Goal: Task Accomplishment & Management: Manage account settings

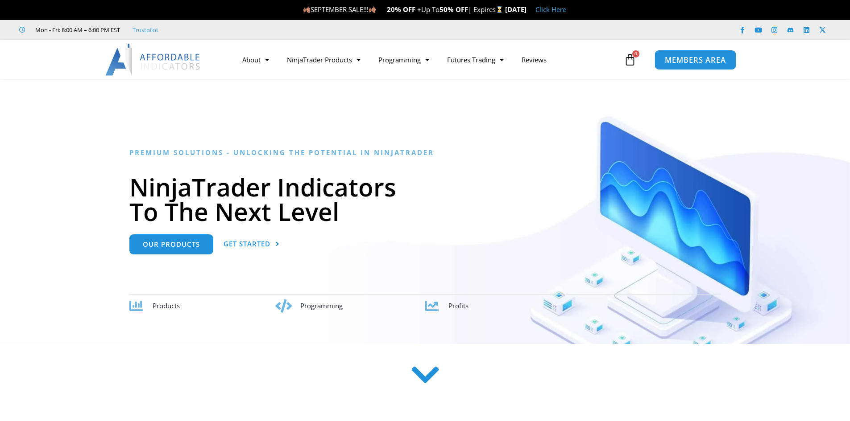
click at [696, 58] on span "MEMBERS AREA" at bounding box center [695, 60] width 61 height 8
click at [242, 64] on link "About" at bounding box center [255, 60] width 45 height 21
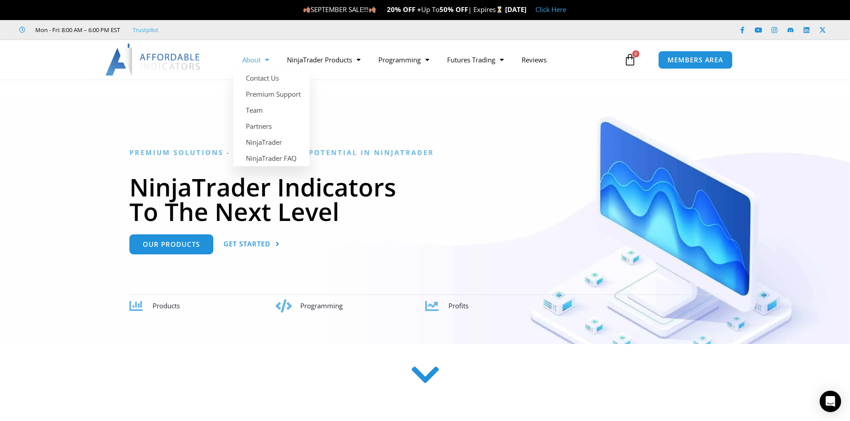
click at [178, 64] on img at bounding box center [153, 60] width 96 height 32
click at [514, 132] on div at bounding box center [425, 220] width 850 height 247
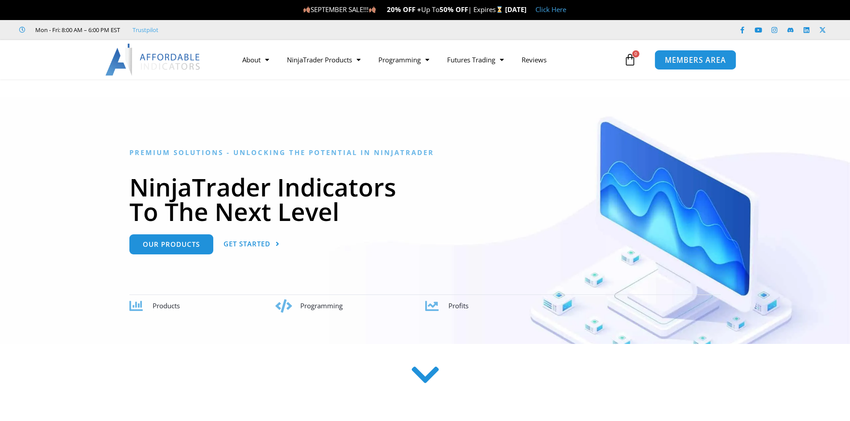
click at [685, 67] on link "MEMBERS AREA" at bounding box center [695, 60] width 82 height 20
click at [686, 61] on span "MEMBERS AREA" at bounding box center [695, 60] width 61 height 8
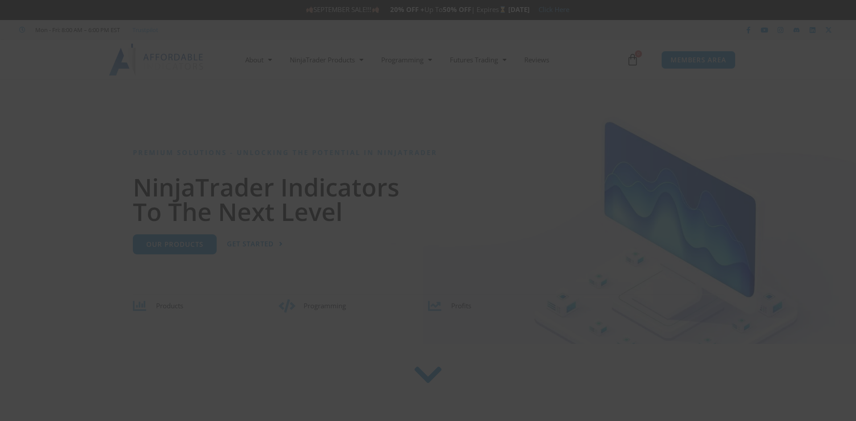
click at [687, 57] on div "Close this module SAVE 20% NOW Are you ready to take NinjaTrader to the next le…" at bounding box center [428, 210] width 856 height 421
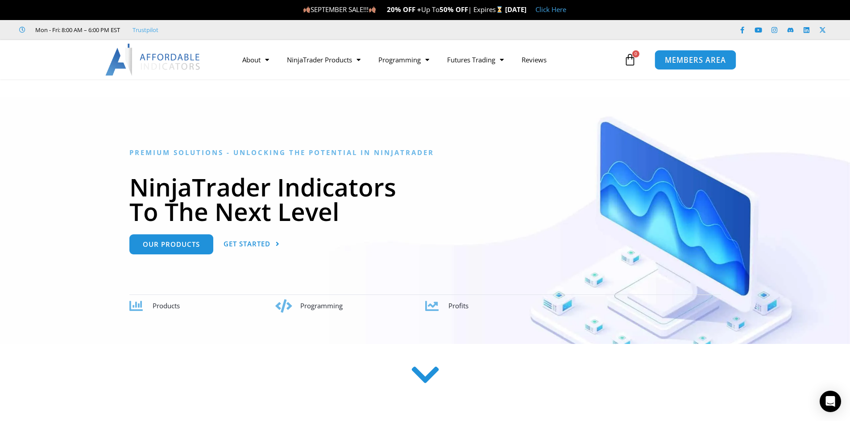
click at [678, 59] on span "MEMBERS AREA" at bounding box center [695, 60] width 61 height 8
click at [264, 56] on span "Menu" at bounding box center [264, 60] width 8 height 16
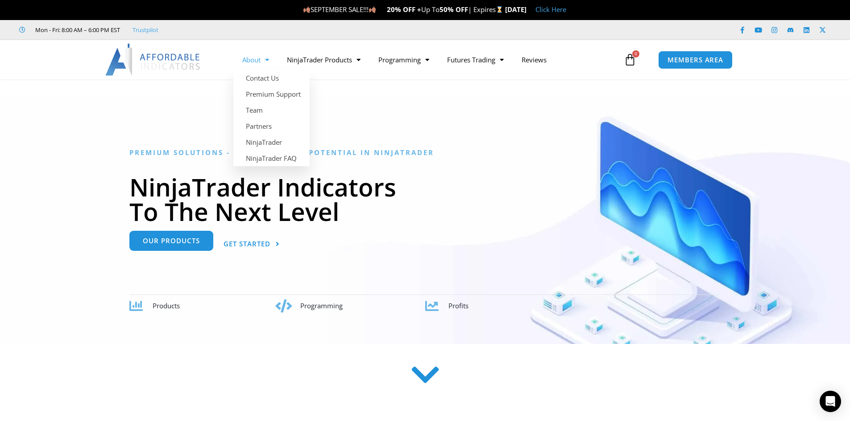
click at [178, 255] on div "Premium Solutions - Unlocking the Potential in NinjaTrader NinjaTrader Indicato…" at bounding box center [424, 231] width 591 height 165
click at [178, 244] on span "Our Products" at bounding box center [171, 241] width 57 height 7
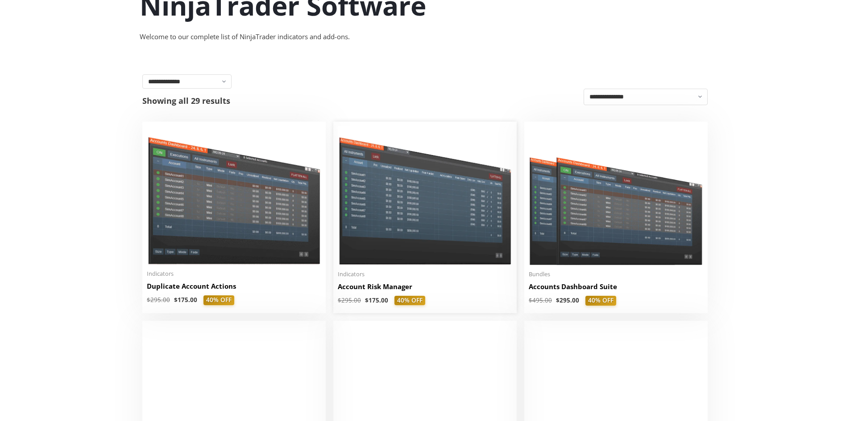
scroll to position [134, 0]
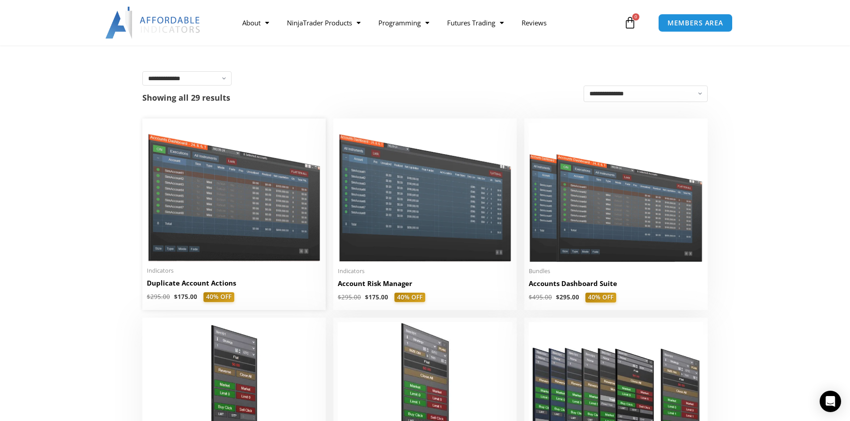
click at [265, 199] on img at bounding box center [234, 192] width 174 height 139
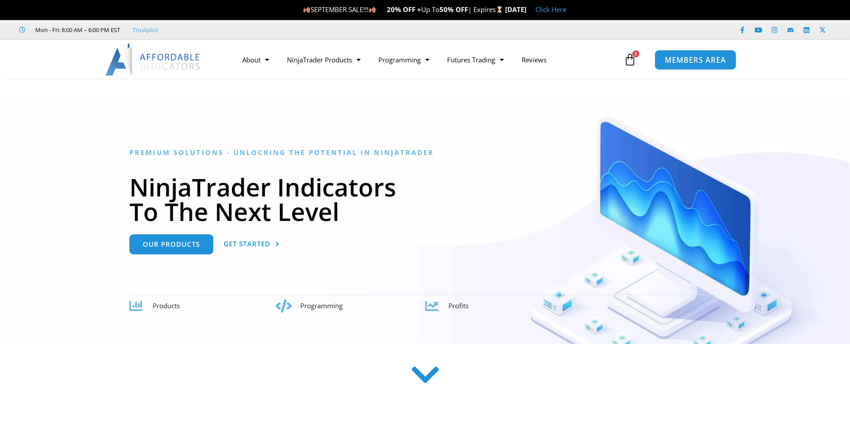
drag, startPoint x: 0, startPoint y: 0, endPoint x: 697, endPoint y: 62, distance: 699.9
click at [697, 62] on span "MEMBERS AREA" at bounding box center [695, 60] width 61 height 8
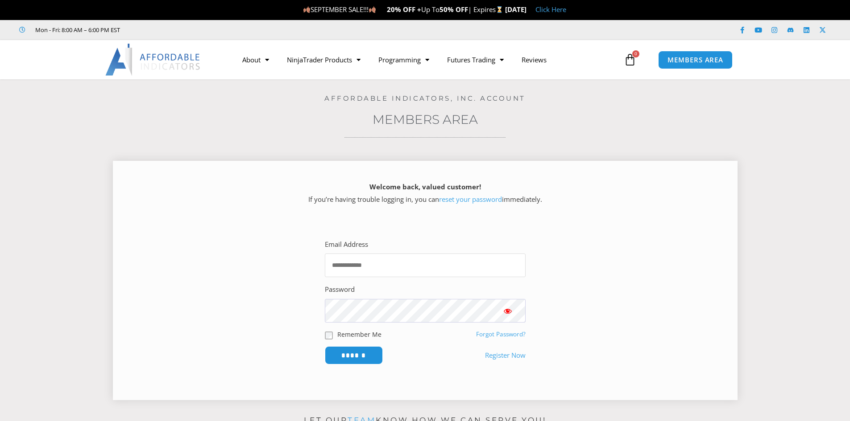
click at [382, 266] on input "Email Address" at bounding box center [425, 266] width 201 height 24
click at [380, 267] on input "Email Address" at bounding box center [425, 266] width 201 height 24
type input "*"
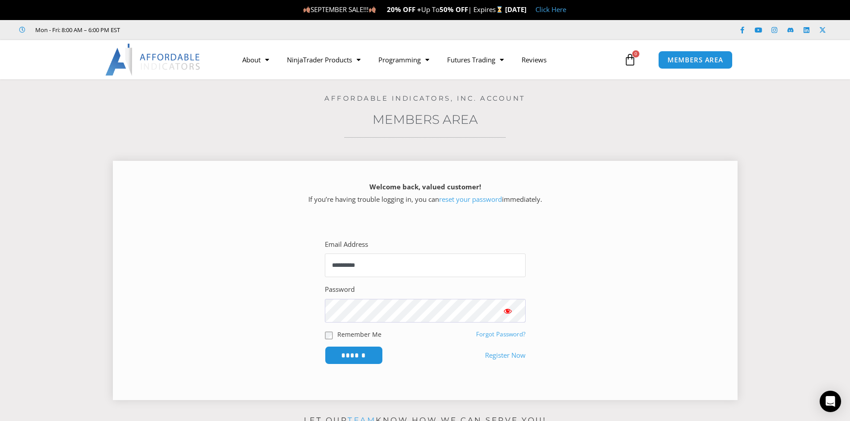
click at [457, 263] on input "**********" at bounding box center [425, 266] width 201 height 24
type input "**********"
click at [325, 347] on input "******" at bounding box center [354, 356] width 58 height 18
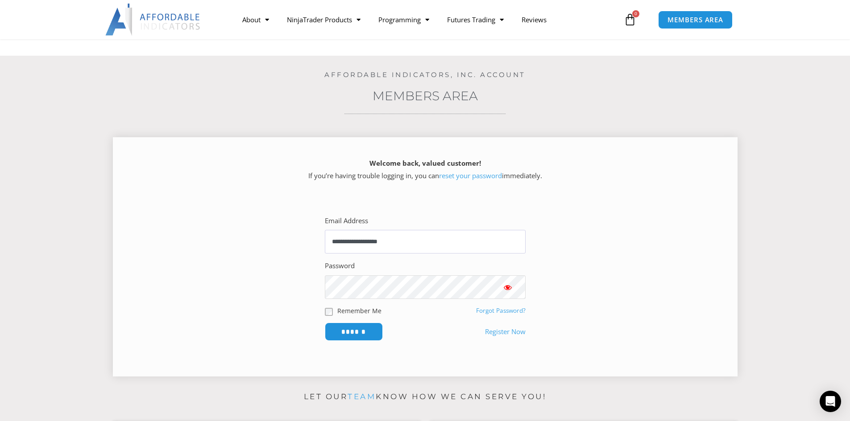
scroll to position [89, 0]
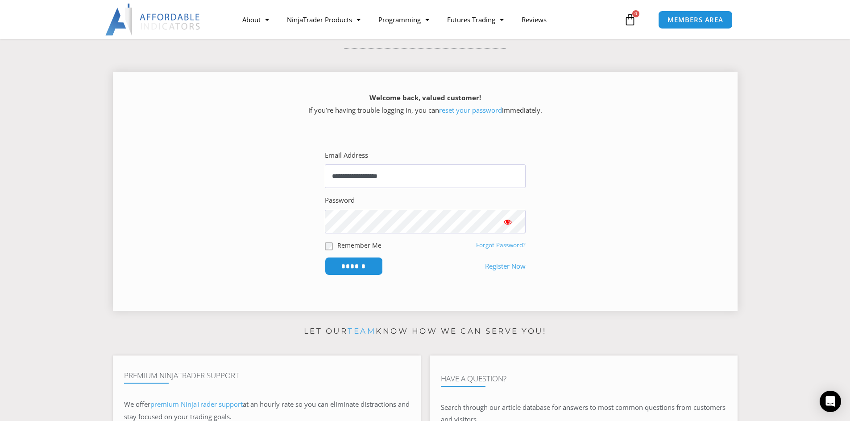
click at [505, 222] on span "Show password" at bounding box center [507, 222] width 9 height 9
click at [507, 223] on span "Show password" at bounding box center [507, 222] width 9 height 9
click at [368, 263] on input "******" at bounding box center [353, 266] width 61 height 19
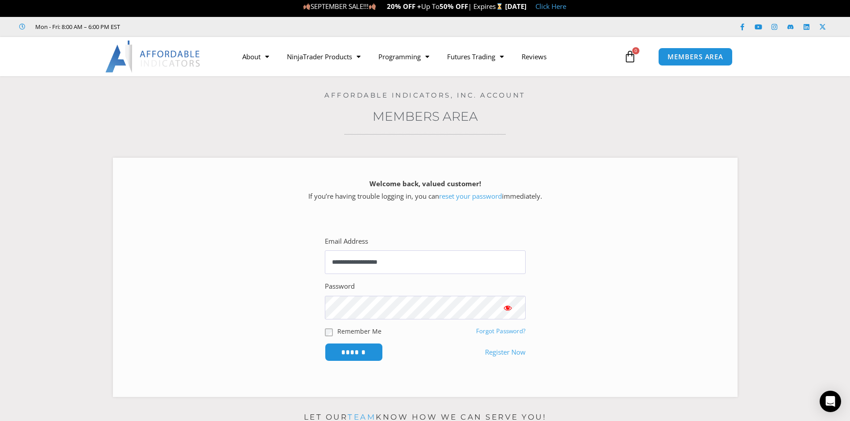
scroll to position [0, 0]
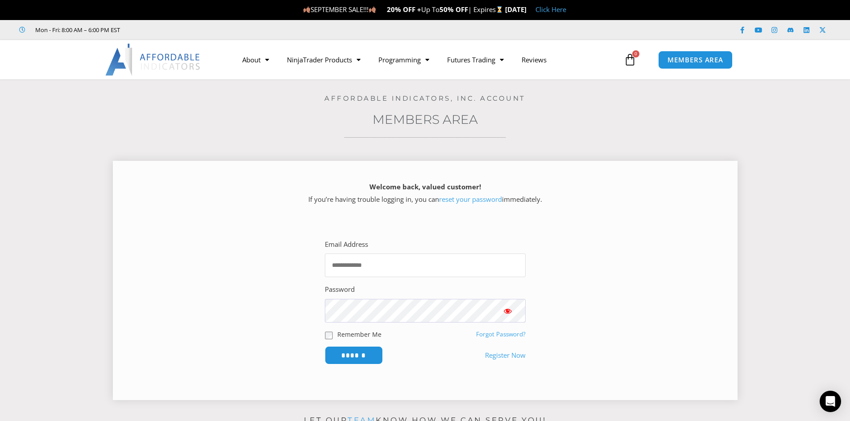
click at [424, 262] on input "Email Address" at bounding box center [425, 266] width 201 height 24
type input "**********"
click at [325, 347] on input "******" at bounding box center [354, 356] width 58 height 18
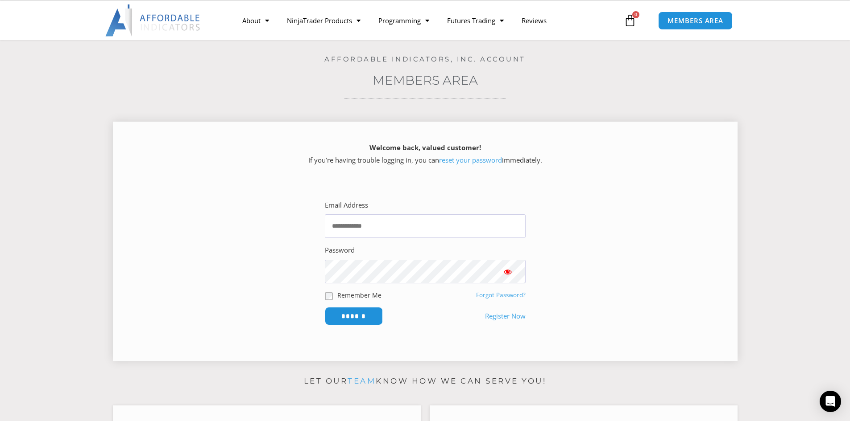
scroll to position [45, 0]
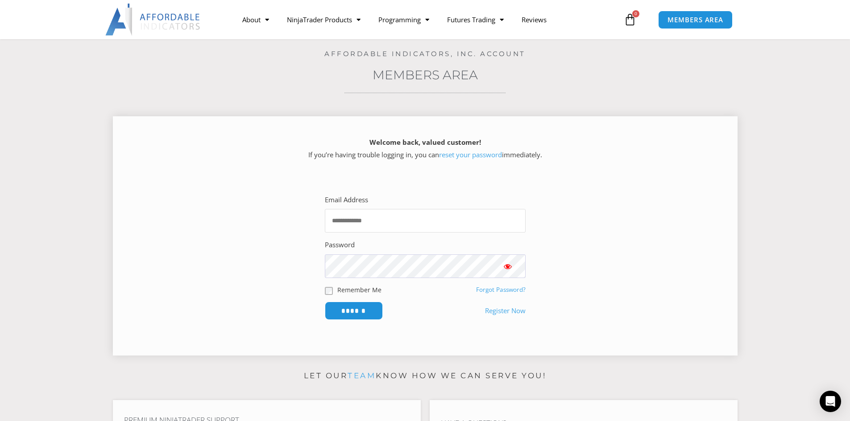
click at [419, 221] on input "Email Address" at bounding box center [425, 221] width 201 height 24
click at [485, 288] on link "Forgot Password?" at bounding box center [501, 290] width 50 height 8
click at [492, 290] on link "Forgot Password?" at bounding box center [501, 290] width 50 height 8
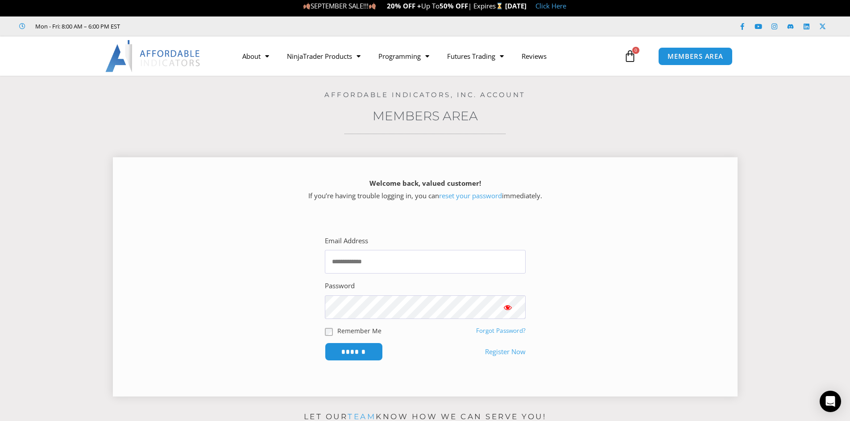
scroll to position [0, 0]
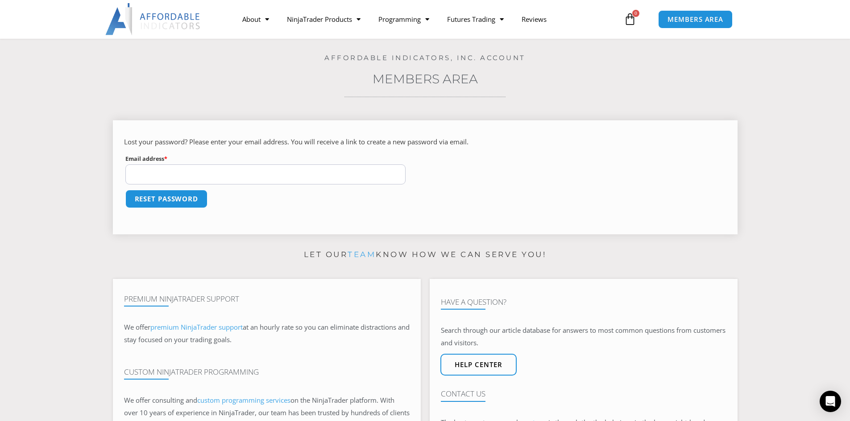
scroll to position [45, 0]
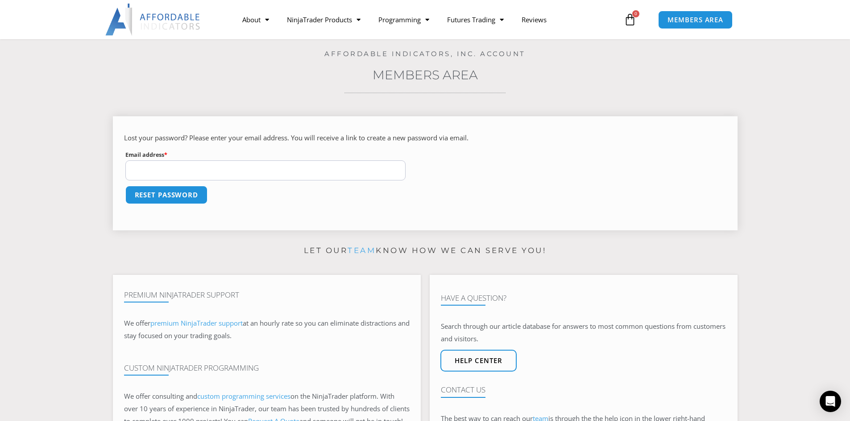
click at [325, 172] on input "Email address * Required" at bounding box center [265, 171] width 281 height 20
drag, startPoint x: 325, startPoint y: 172, endPoint x: 279, endPoint y: 181, distance: 46.3
click at [324, 172] on input "Email address * Required" at bounding box center [265, 171] width 281 height 20
type input "**********"
click at [182, 203] on button "Reset password" at bounding box center [166, 195] width 87 height 19
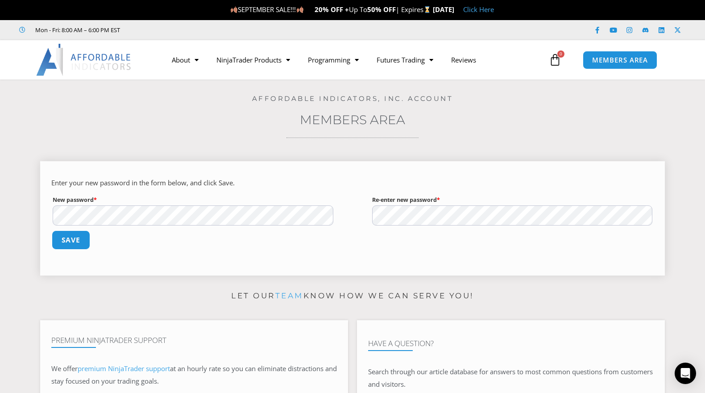
click at [79, 237] on button "Save" at bounding box center [71, 239] width 38 height 19
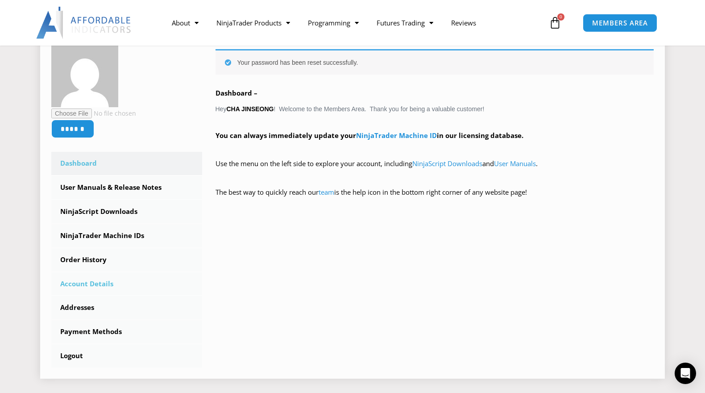
scroll to position [178, 0]
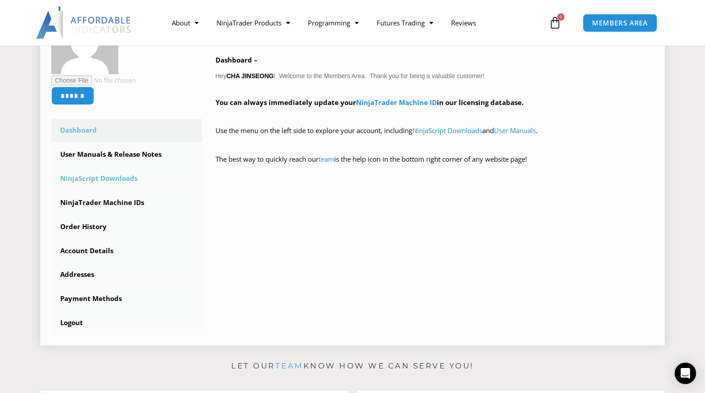
click at [127, 180] on link "NinjaScript Downloads" at bounding box center [126, 178] width 151 height 23
click at [109, 198] on link "NinjaTrader Machine IDs" at bounding box center [126, 202] width 151 height 23
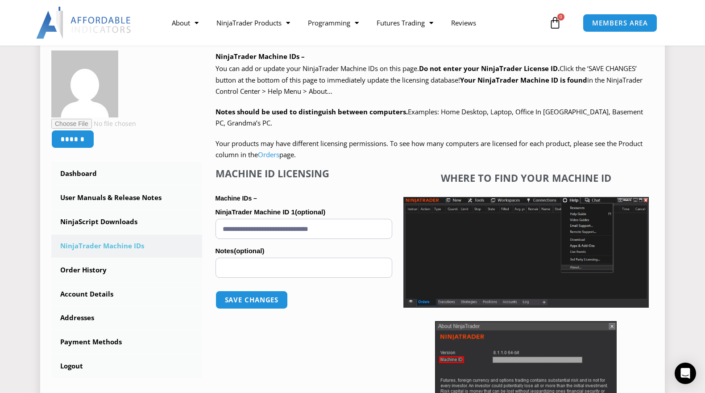
scroll to position [134, 0]
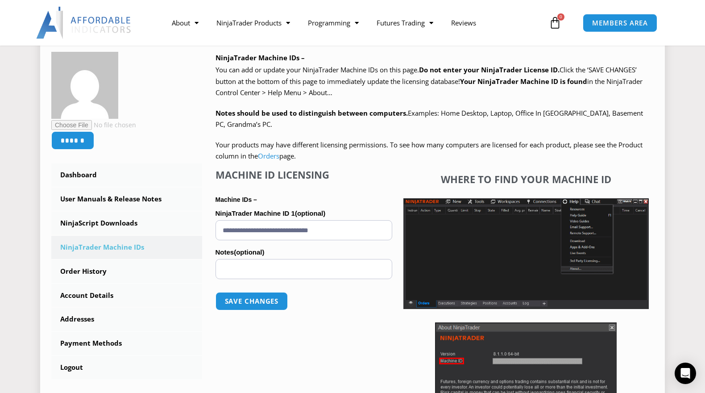
click at [322, 230] on input "**********" at bounding box center [303, 230] width 177 height 20
